Goal: Find specific page/section: Find specific page/section

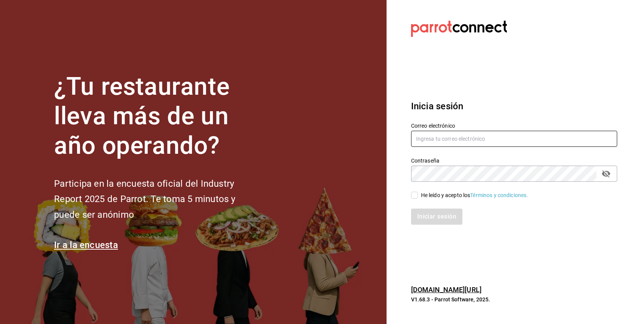
type input "fbravo.cun@gmail.com"
click at [415, 199] on div "Iniciar sesión" at bounding box center [509, 211] width 215 height 25
click at [416, 195] on input "He leído y acepto los Términos y condiciones." at bounding box center [414, 195] width 7 height 7
checkbox input "true"
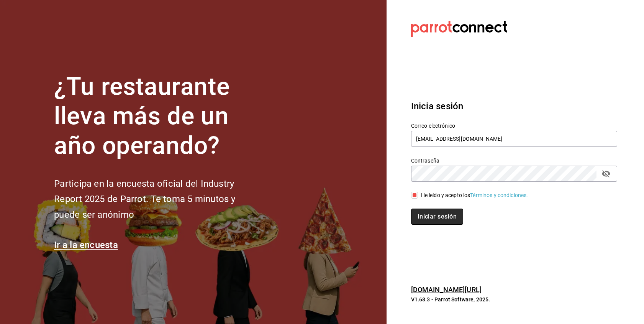
click at [423, 216] on button "Iniciar sesión" at bounding box center [437, 216] width 52 height 16
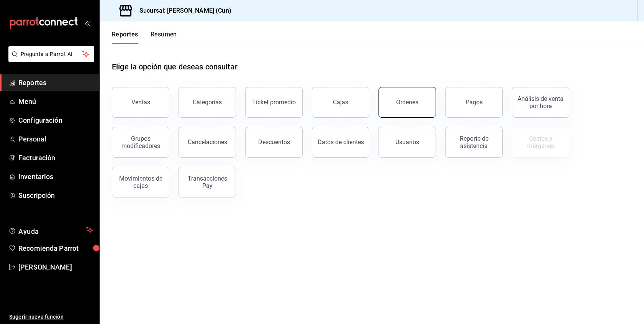
click at [420, 108] on button "Órdenes" at bounding box center [407, 102] width 57 height 31
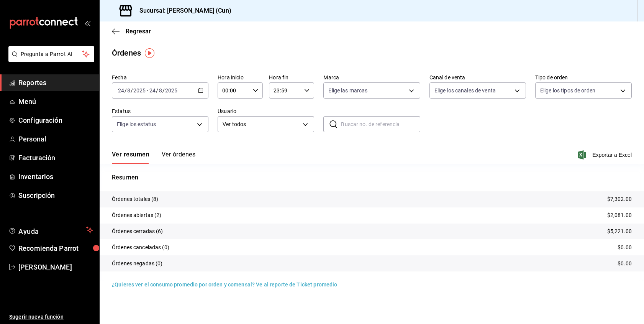
click at [180, 150] on div "Ver resumen Ver órdenes Exportar a Excel" at bounding box center [372, 152] width 520 height 22
click at [181, 154] on button "Ver órdenes" at bounding box center [179, 157] width 34 height 13
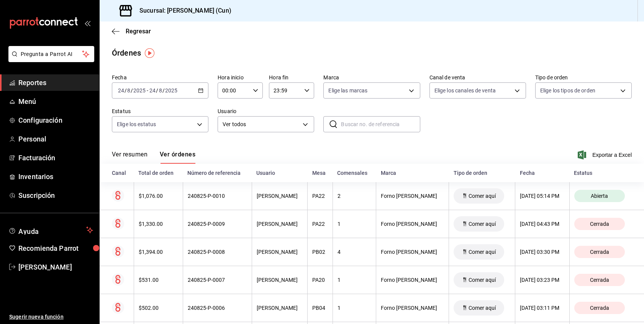
click at [46, 82] on span "Reportes" at bounding box center [55, 82] width 75 height 10
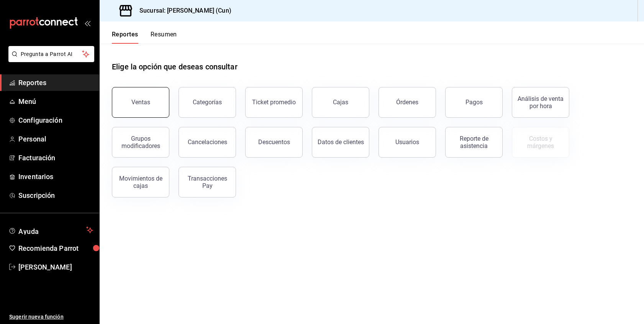
click at [152, 102] on button "Ventas" at bounding box center [140, 102] width 57 height 31
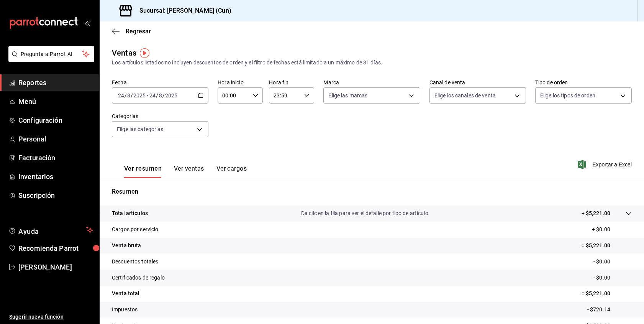
click at [192, 167] on button "Ver ventas" at bounding box center [189, 171] width 30 height 13
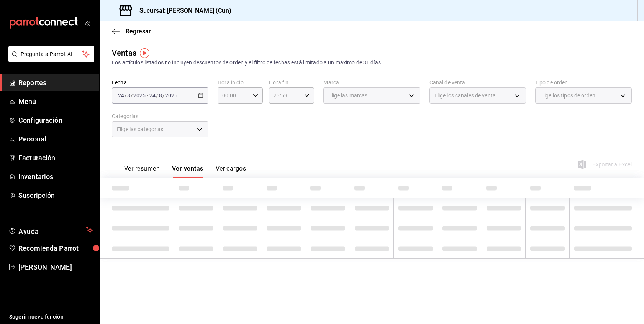
click at [44, 81] on span "Reportes" at bounding box center [55, 82] width 75 height 10
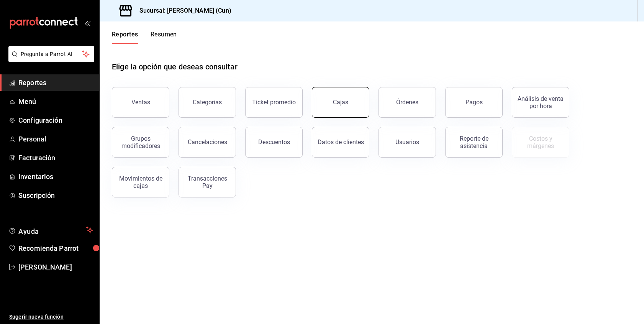
click at [341, 101] on div "Cajas" at bounding box center [340, 101] width 15 height 7
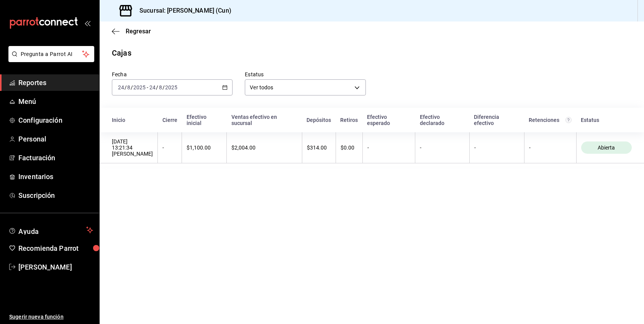
click at [54, 86] on span "Reportes" at bounding box center [55, 82] width 75 height 10
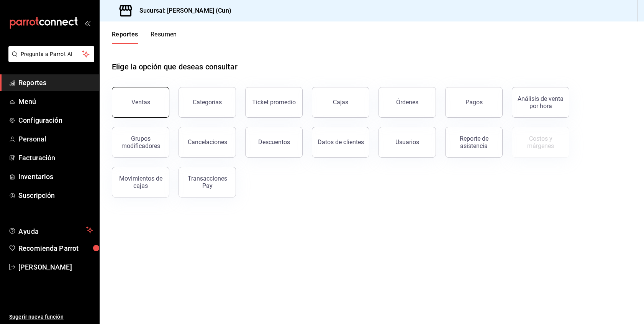
click at [152, 104] on button "Ventas" at bounding box center [140, 102] width 57 height 31
